Goal: Transaction & Acquisition: Purchase product/service

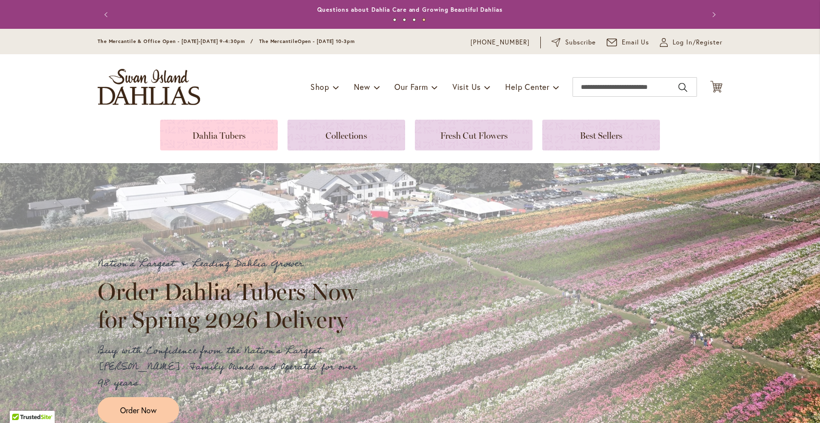
click at [213, 134] on link at bounding box center [219, 135] width 118 height 31
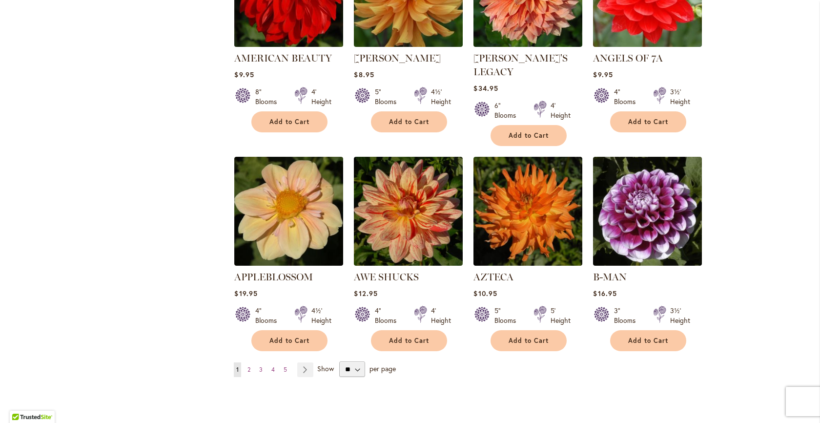
scroll to position [717, 0]
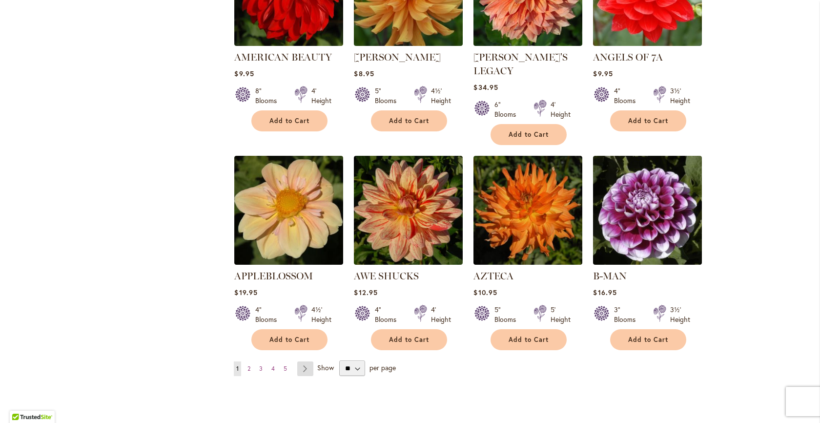
click at [311, 361] on link "Page Next" at bounding box center [305, 368] width 16 height 15
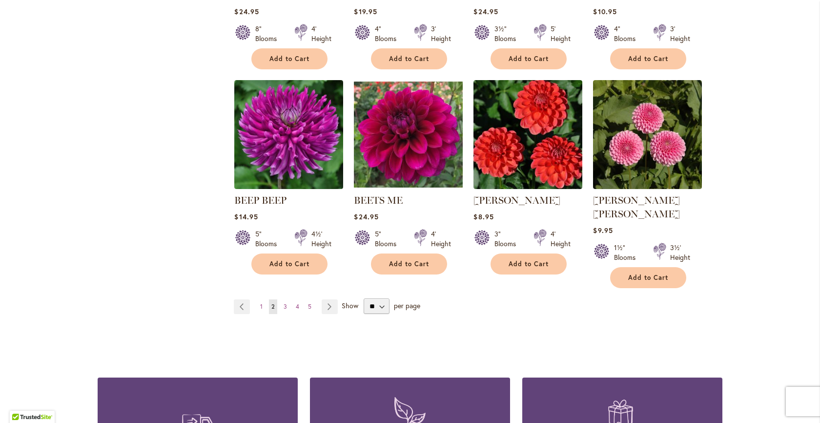
scroll to position [783, 0]
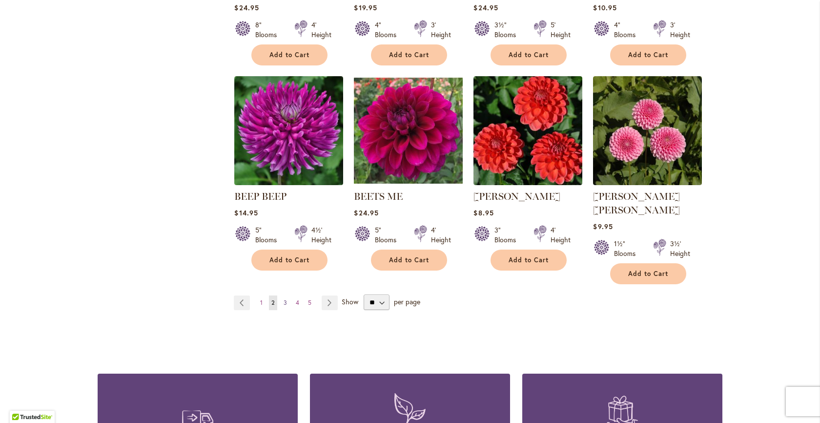
click at [282, 295] on link "Page 3" at bounding box center [285, 302] width 8 height 15
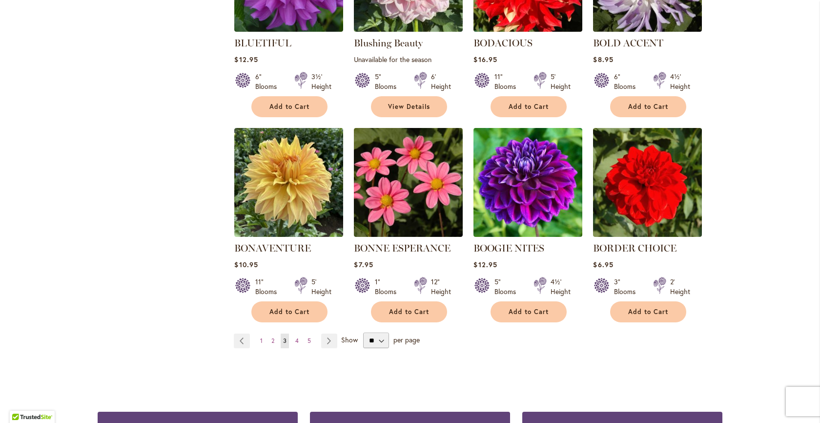
scroll to position [730, 0]
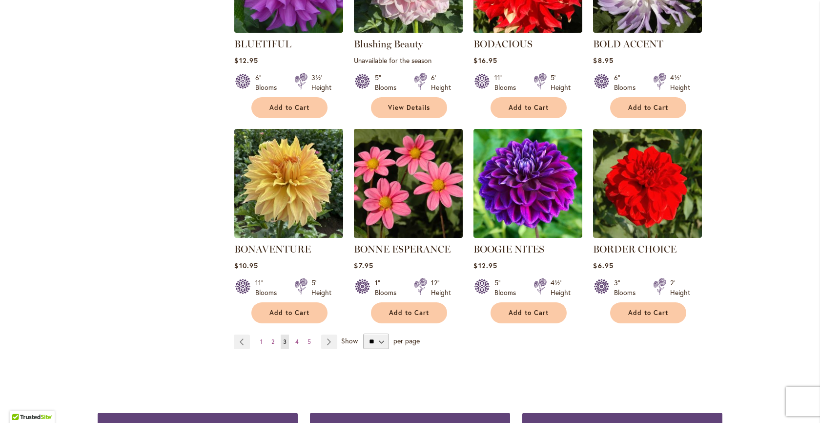
click at [368, 223] on img at bounding box center [409, 183] width 114 height 114
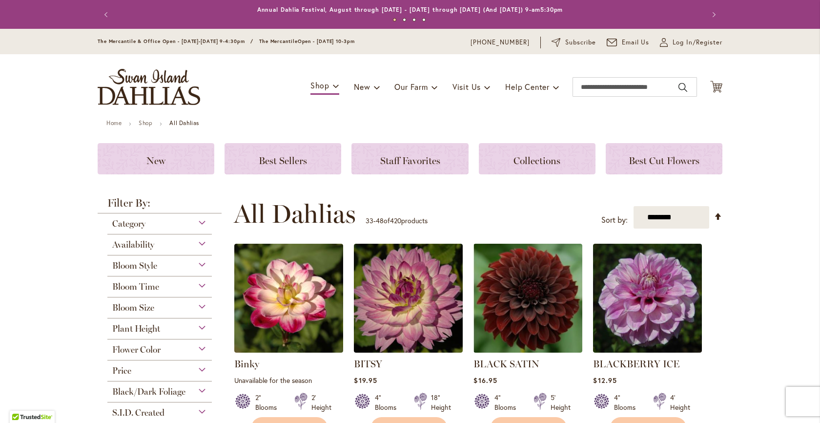
click at [140, 265] on span "Bloom Style" at bounding box center [134, 265] width 45 height 11
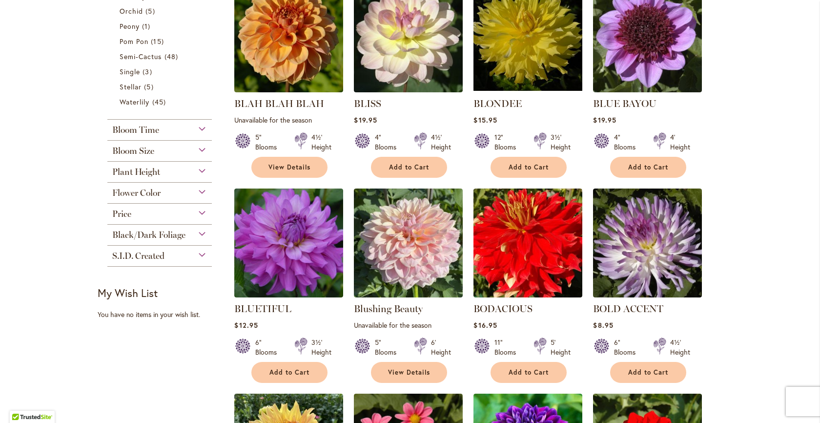
scroll to position [468, 0]
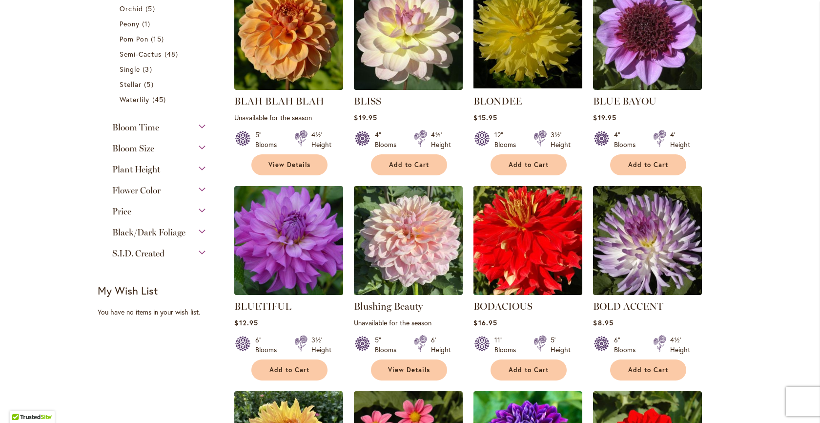
click at [146, 172] on span "Plant Height" at bounding box center [136, 169] width 48 height 11
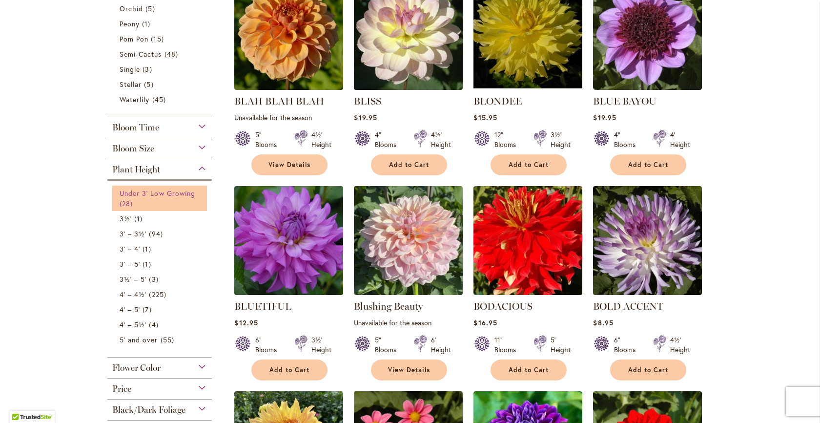
click at [156, 197] on span "Under 3' Low Growing" at bounding box center [158, 192] width 76 height 9
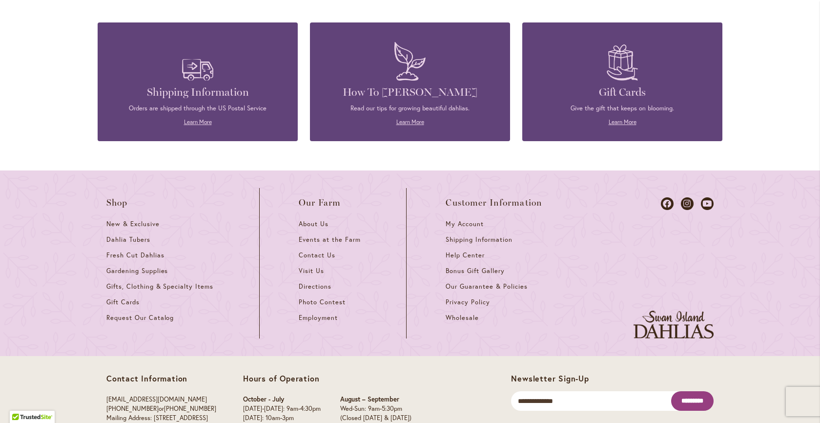
scroll to position [1125, 0]
